Goal: Task Accomplishment & Management: Use online tool/utility

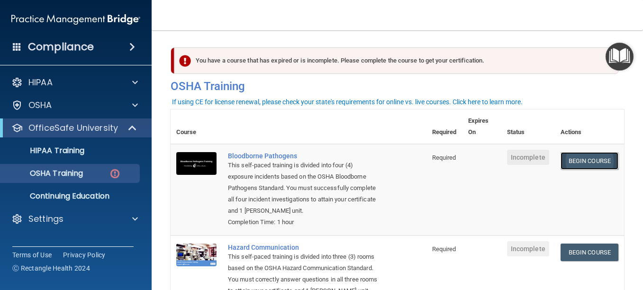
click at [575, 152] on link "Begin Course" at bounding box center [590, 161] width 58 height 18
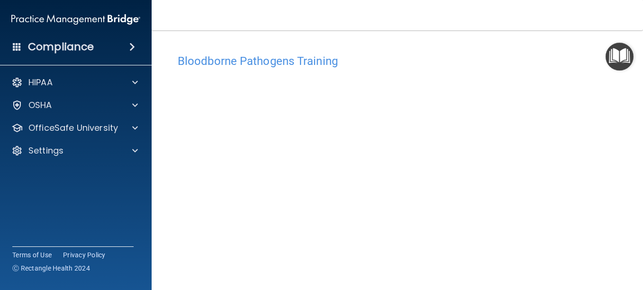
click at [626, 57] on img "Open Resource Center" at bounding box center [620, 57] width 28 height 28
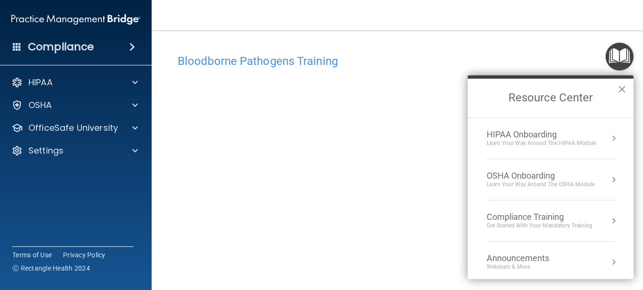
click at [529, 55] on h4 "Bloodborne Pathogens Training" at bounding box center [397, 61] width 439 height 12
click at [485, 51] on div "Bloodborne Pathogens Training" at bounding box center [398, 60] width 454 height 23
click at [218, 68] on div "Bloodborne Pathogens Training" at bounding box center [398, 60] width 454 height 23
click at [405, 69] on div "Bloodborne Pathogens Training" at bounding box center [398, 60] width 454 height 23
click at [624, 91] on button "×" at bounding box center [621, 89] width 9 height 15
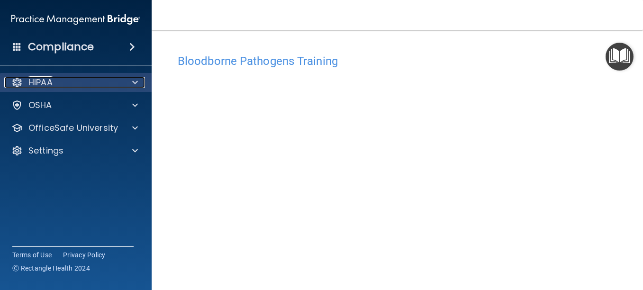
click at [69, 81] on div "HIPAA" at bounding box center [63, 82] width 118 height 11
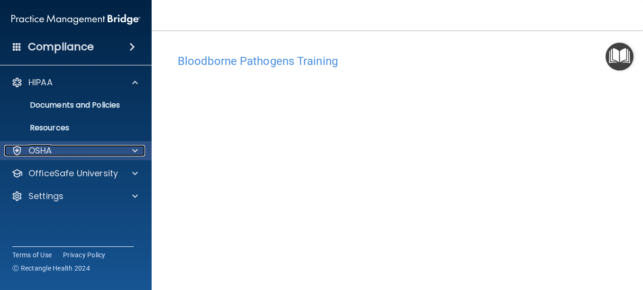
click at [76, 153] on div "OSHA" at bounding box center [63, 150] width 118 height 11
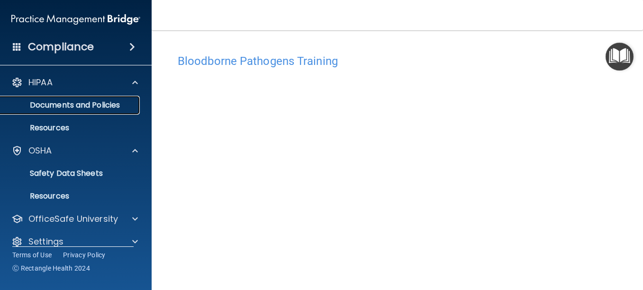
click at [116, 100] on p "Documents and Policies" at bounding box center [70, 104] width 129 height 9
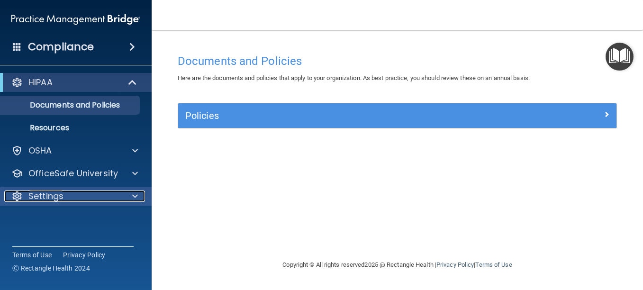
click at [92, 200] on div "Settings" at bounding box center [63, 196] width 118 height 11
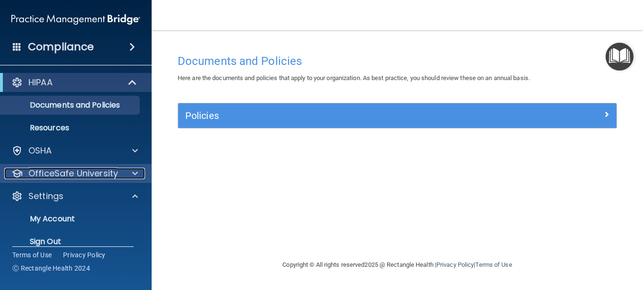
click at [111, 175] on p "OfficeSafe University" at bounding box center [73, 173] width 90 height 11
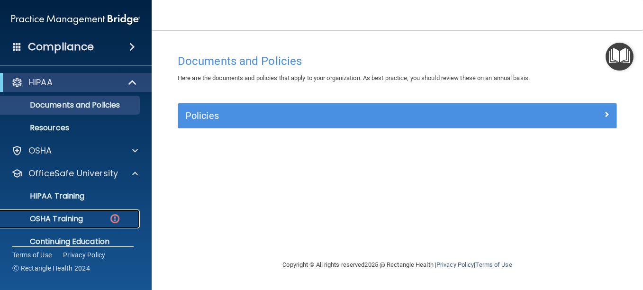
click at [78, 218] on p "OSHA Training" at bounding box center [44, 218] width 77 height 9
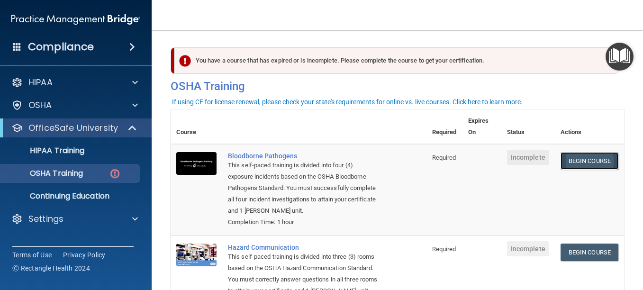
click at [591, 153] on link "Begin Course" at bounding box center [590, 161] width 58 height 18
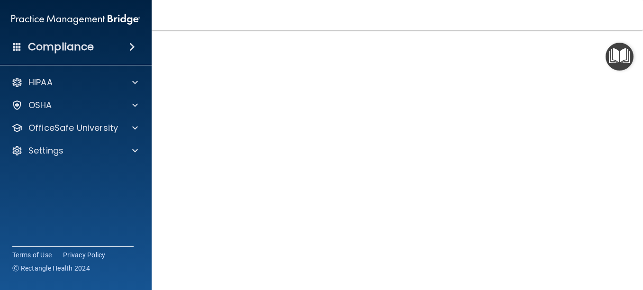
scroll to position [44, 0]
